Goal: Task Accomplishment & Management: Manage account settings

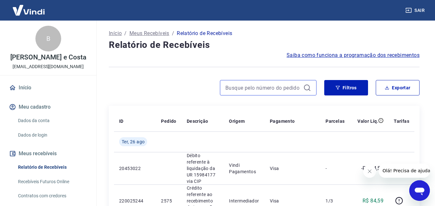
click at [270, 86] on input at bounding box center [262, 88] width 75 height 10
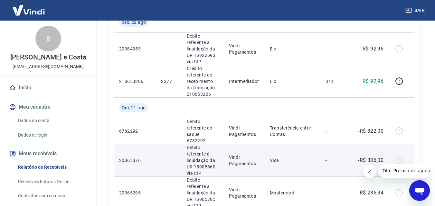
scroll to position [741, 0]
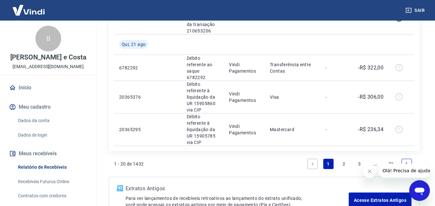
click at [347, 159] on link "2" at bounding box center [344, 164] width 10 height 10
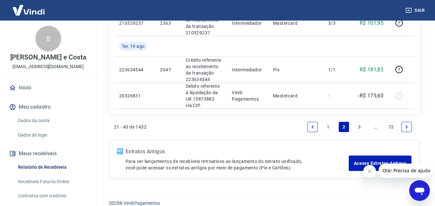
scroll to position [604, 0]
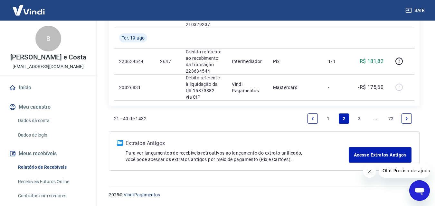
click at [330, 120] on link "1" at bounding box center [328, 119] width 10 height 10
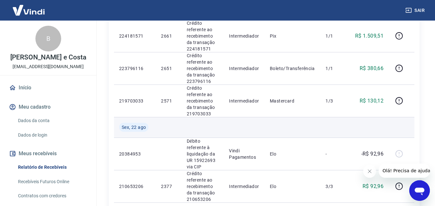
scroll to position [644, 0]
